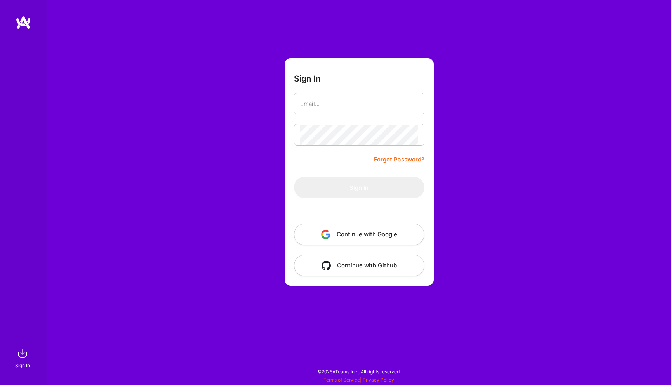
click at [174, 196] on div "Sign In Forgot Password? Sign In Continue with Google Continue with Github" at bounding box center [359, 192] width 624 height 385
click at [346, 235] on button "Continue with Google" at bounding box center [359, 235] width 130 height 22
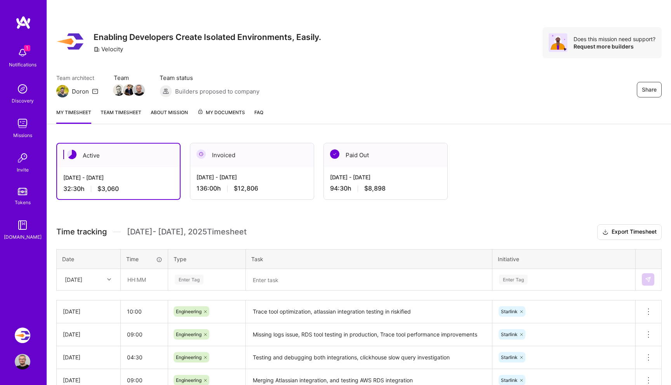
click at [419, 118] on div "My timesheet Team timesheet About Mission My Documents FAQ" at bounding box center [359, 113] width 624 height 22
click at [447, 55] on div "Share Enabling Developers Create Isolated Environments, Easily. Velocity Does t…" at bounding box center [358, 42] width 605 height 31
